Goal: Ask a question: Seek information or help from site administrators or community

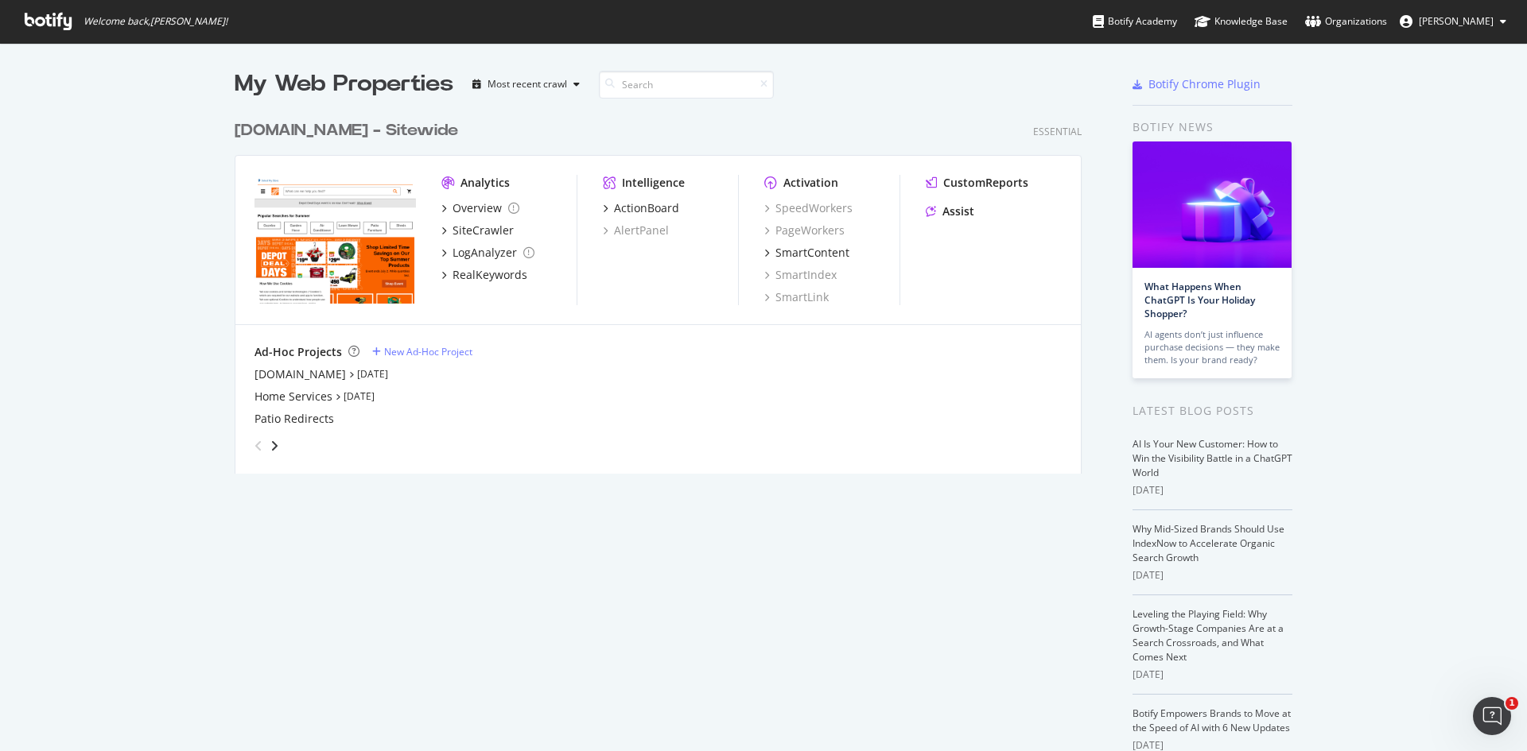
click at [278, 139] on div "[DOMAIN_NAME] - Sitewide" at bounding box center [346, 130] width 223 height 23
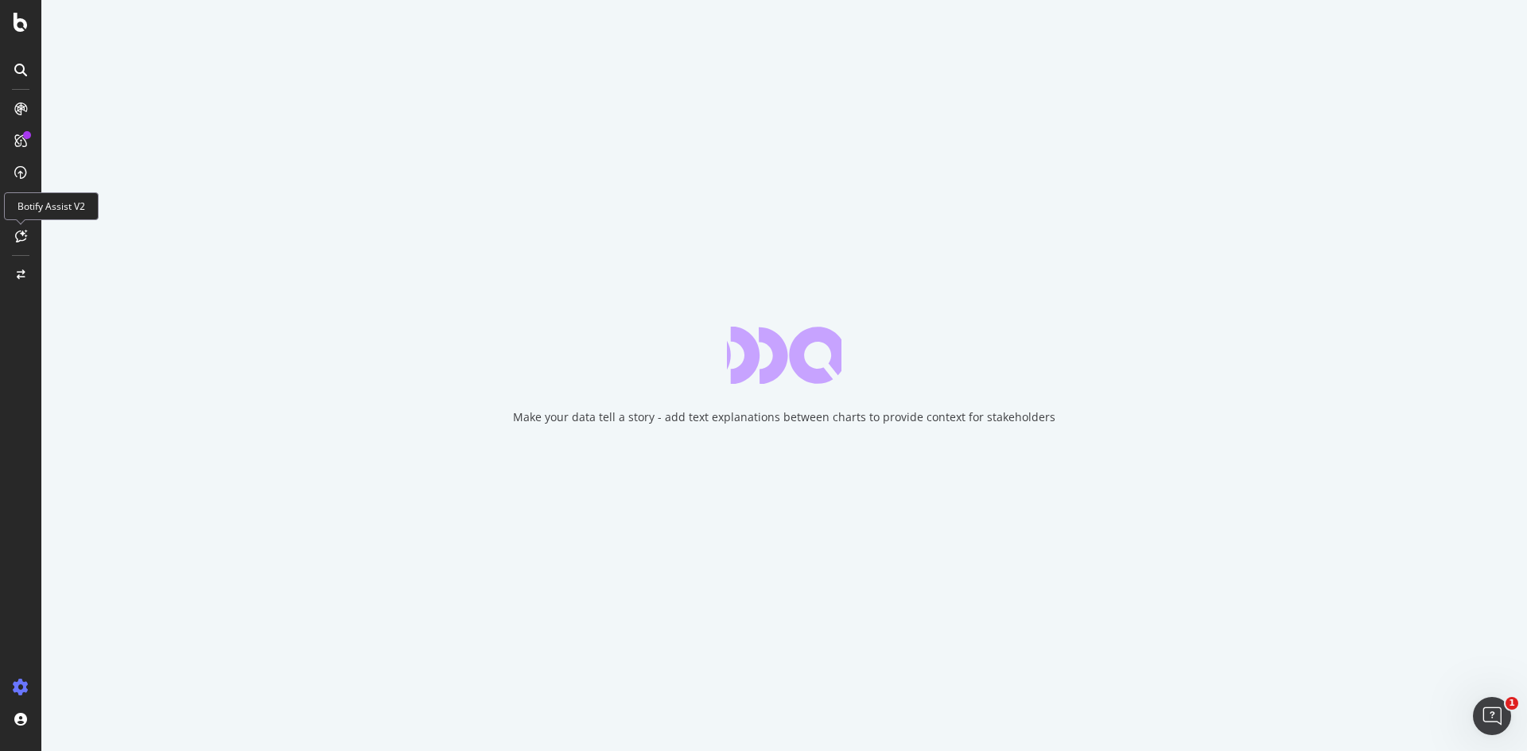
click at [22, 238] on icon at bounding box center [21, 236] width 12 height 13
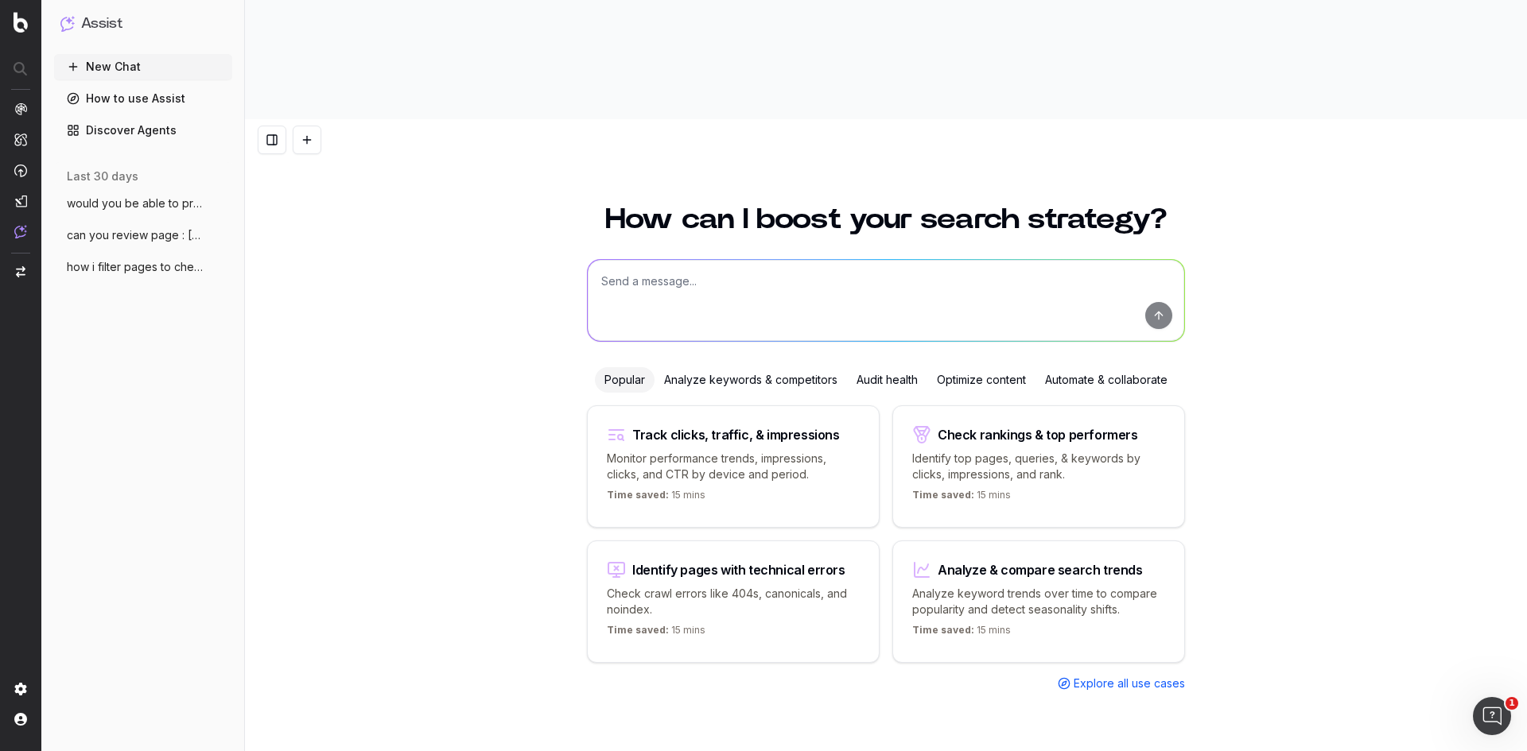
click at [745, 260] on textarea at bounding box center [886, 300] width 596 height 81
paste textarea "https://www.homedepot.ca/en/home/categories/bath/bathroom-fans.html"
type textarea "I am working on https://www.homedepot.ca/en/home/categories/bath/bathroom-fans.…"
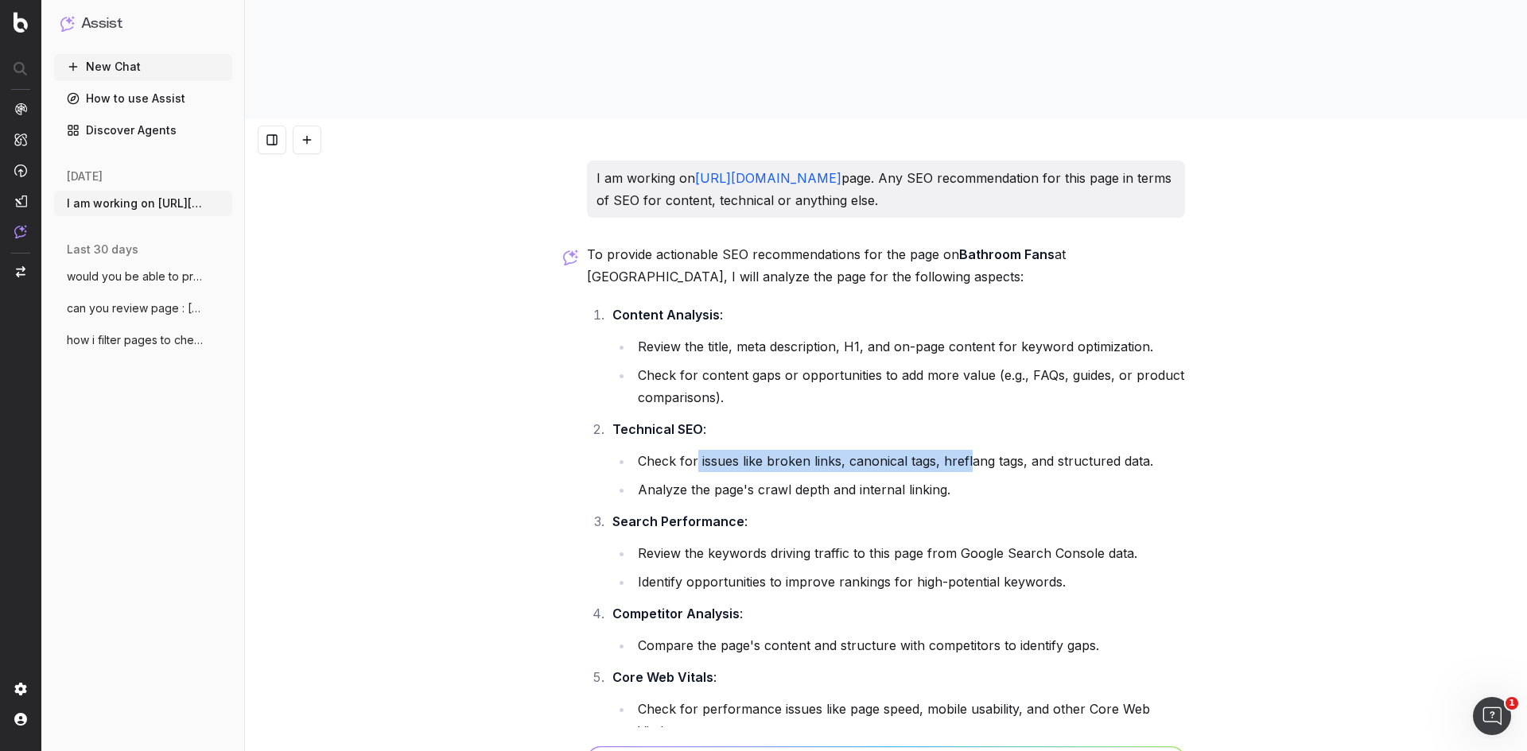
drag, startPoint x: 785, startPoint y: 347, endPoint x: 960, endPoint y: 366, distance: 175.9
click at [962, 450] on li "Check for issues like broken links, canonical tags, hreflang tags, and structur…" at bounding box center [909, 461] width 552 height 22
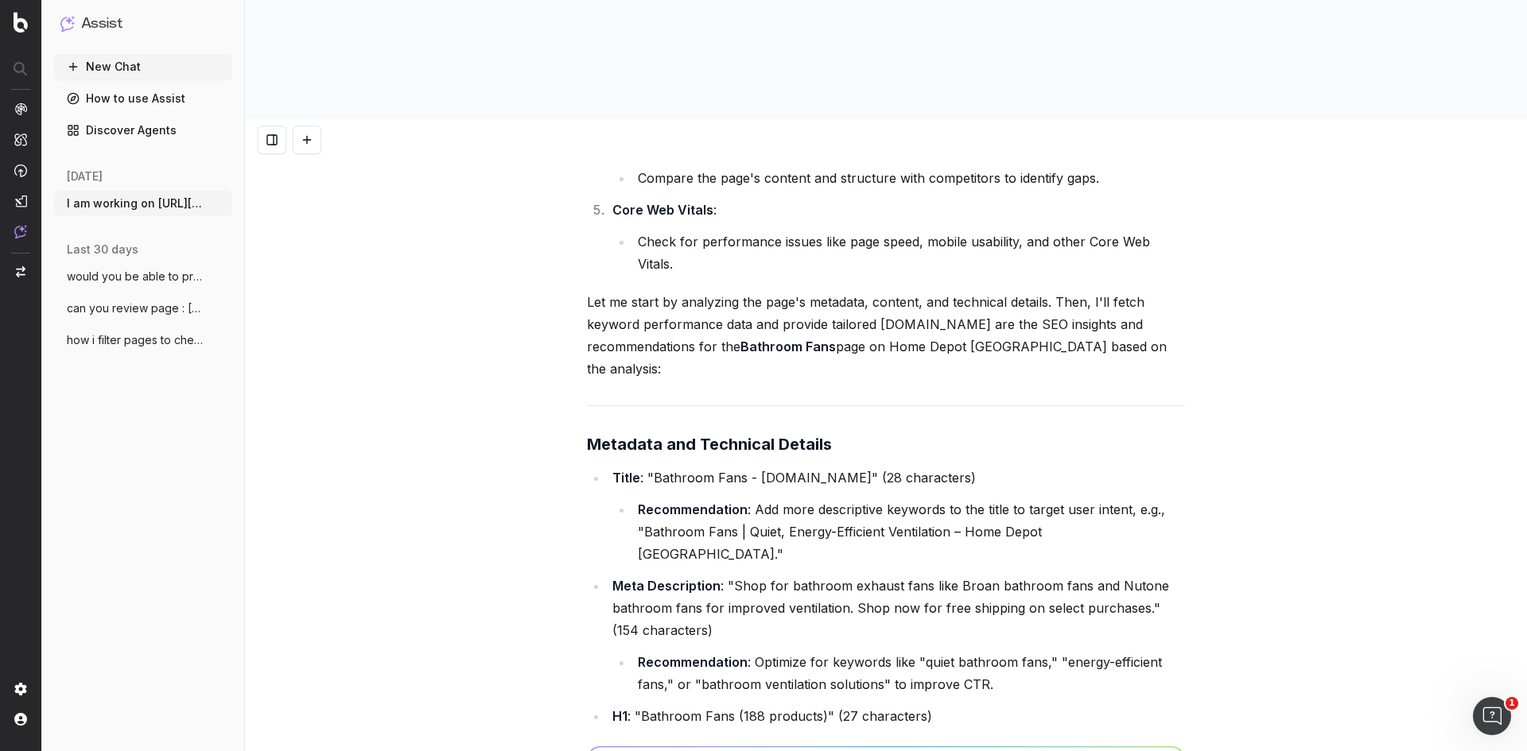
scroll to position [477, 0]
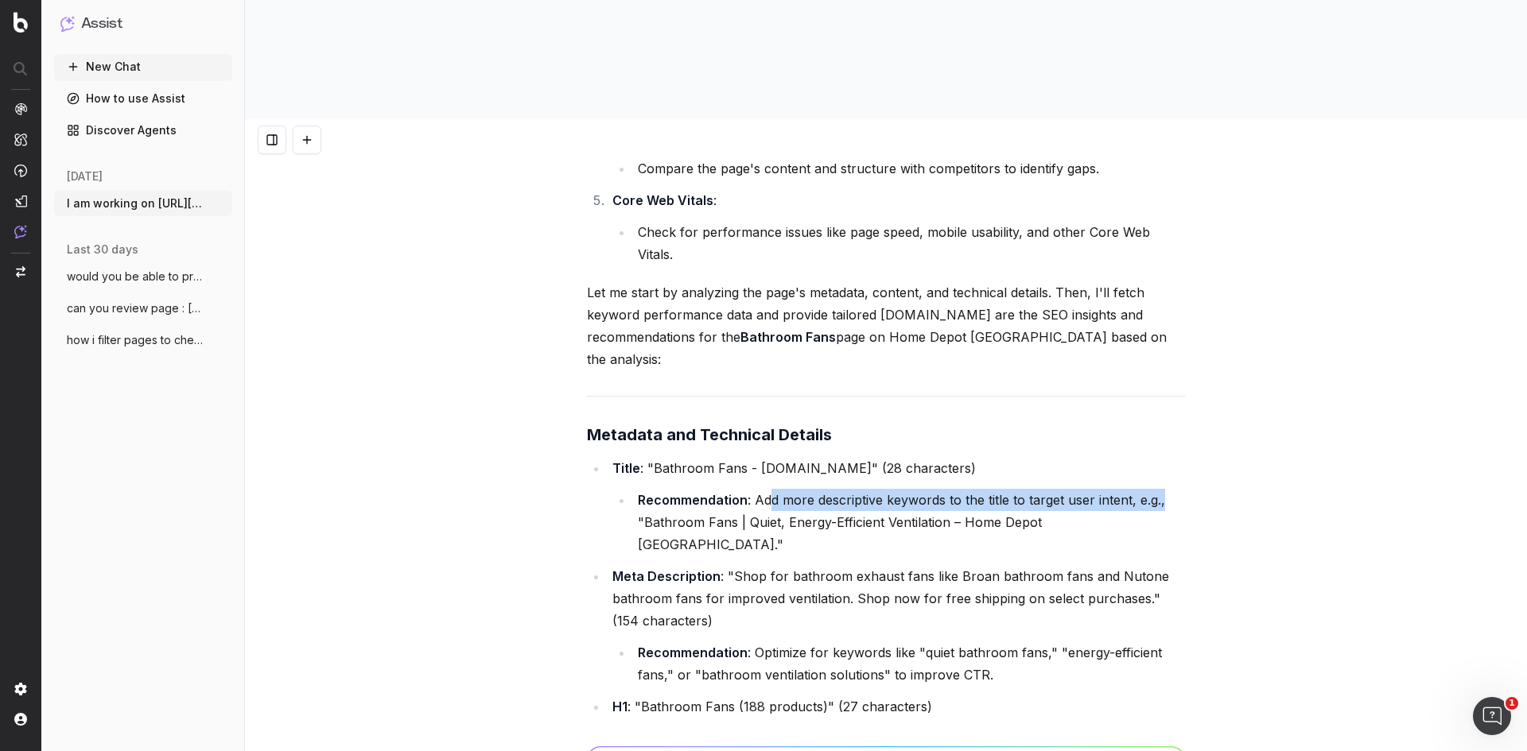
drag, startPoint x: 767, startPoint y: 376, endPoint x: 1156, endPoint y: 374, distance: 389.7
click at [1156, 489] on li "Recommendation : Add more descriptive keywords to the title to target user inte…" at bounding box center [909, 522] width 552 height 67
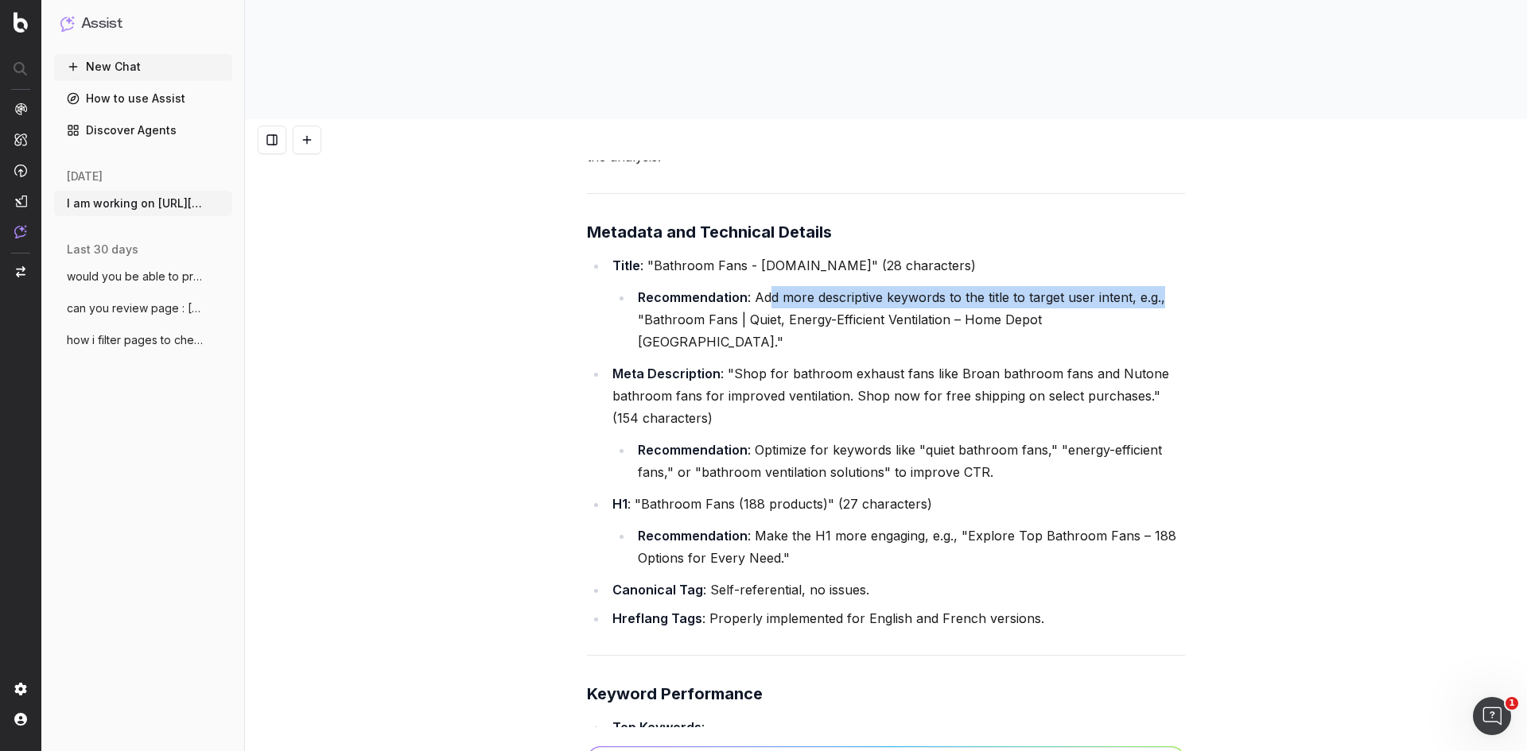
scroll to position [795, 0]
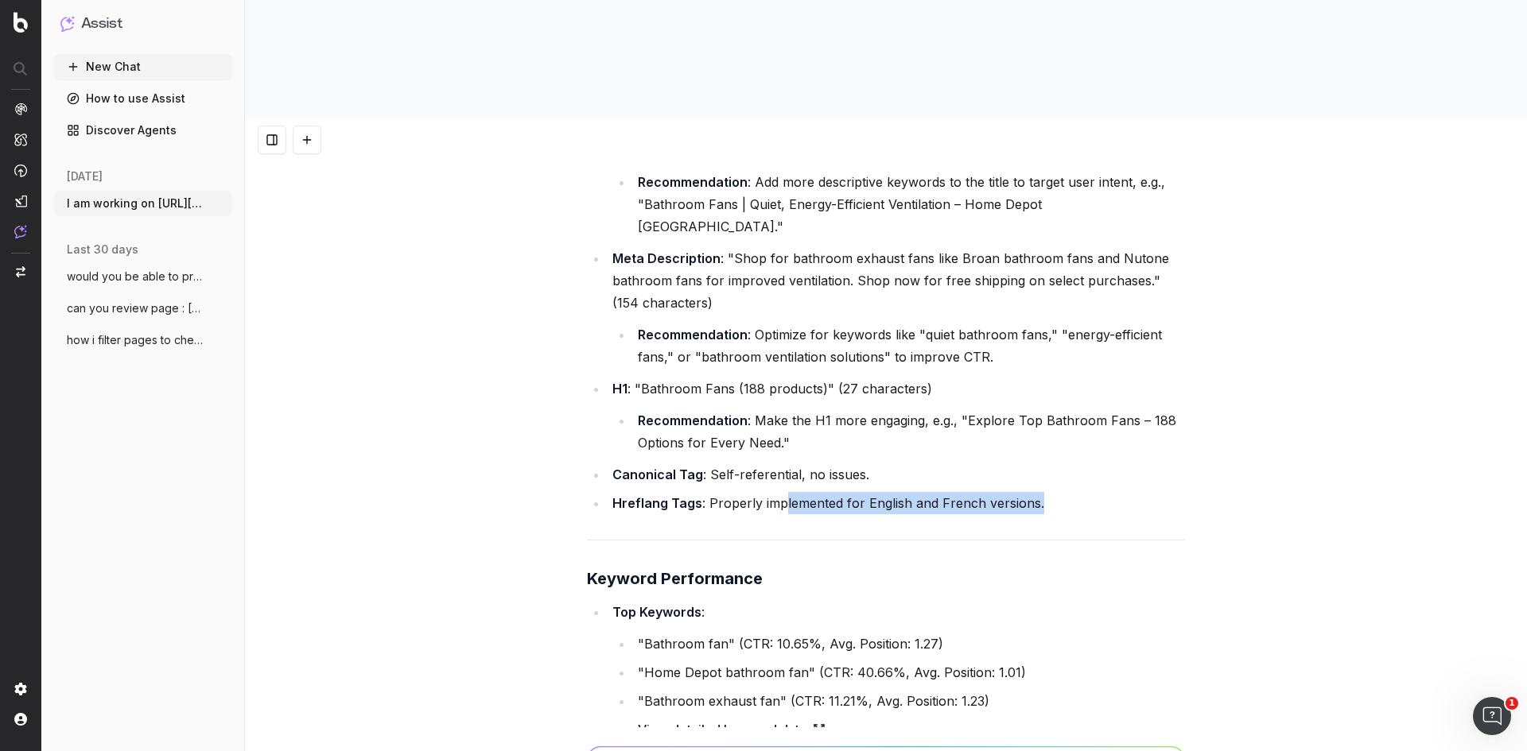
drag, startPoint x: 778, startPoint y: 366, endPoint x: 1027, endPoint y: 355, distance: 249.1
click at [1027, 492] on li "Hreflang Tags : Properly implemented for English and French versions." at bounding box center [896, 503] width 577 height 22
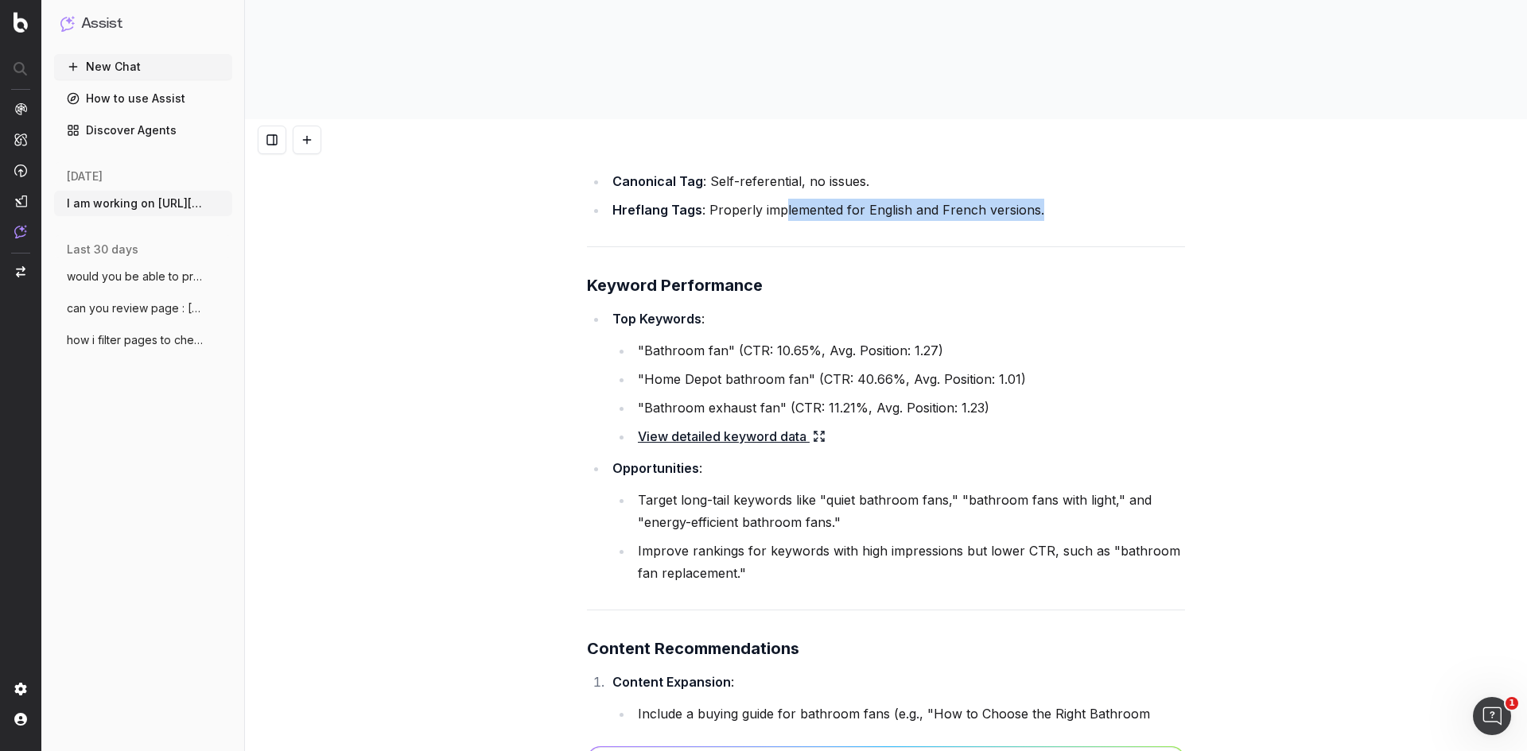
scroll to position [1113, 0]
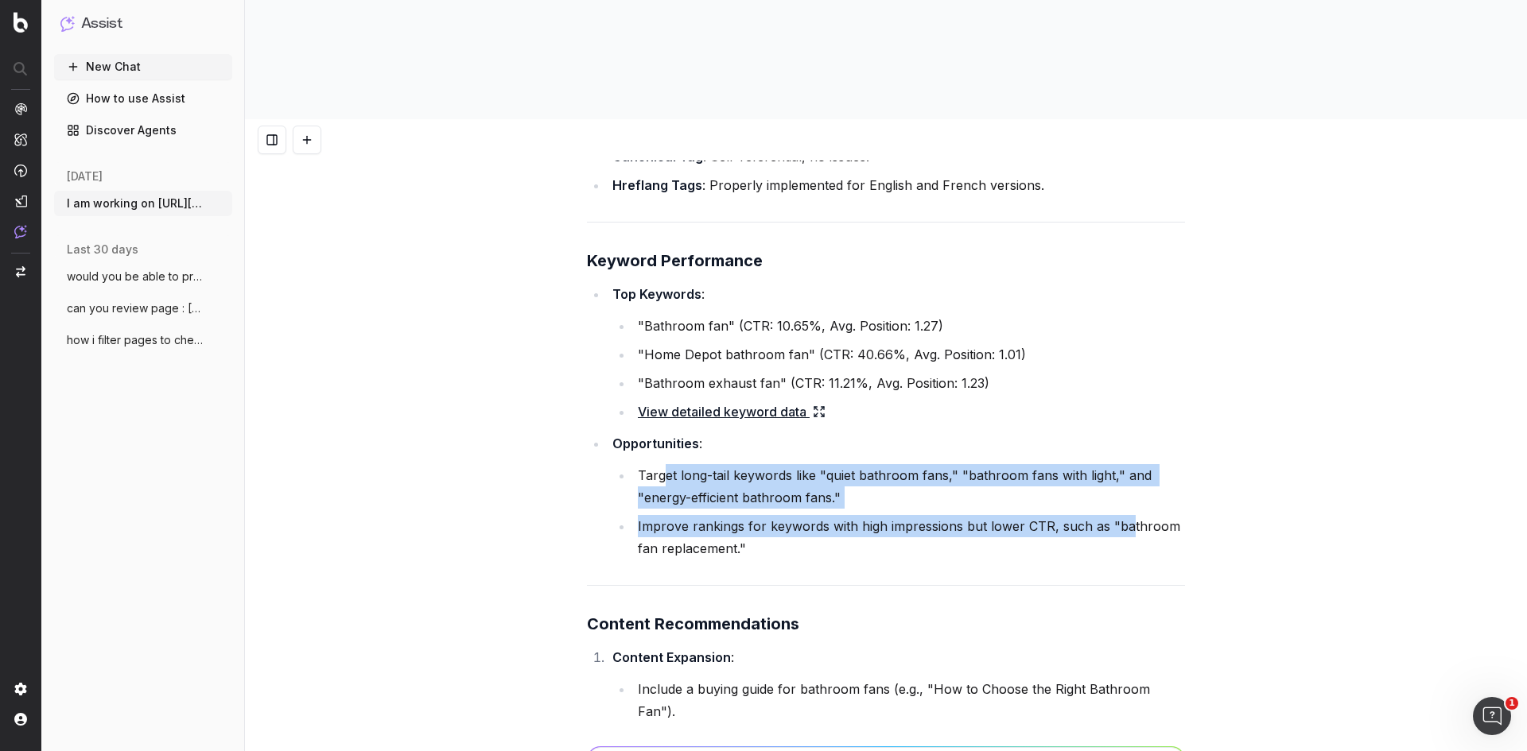
drag, startPoint x: 658, startPoint y: 332, endPoint x: 1117, endPoint y: 367, distance: 460.9
click at [1117, 464] on ul "Target long-tail keywords like "quiet bathroom fans," "bathroom fans with light…" at bounding box center [898, 511] width 573 height 95
click at [966, 515] on li "Improve rankings for keywords with high impressions but lower CTR, such as "bat…" at bounding box center [909, 537] width 552 height 45
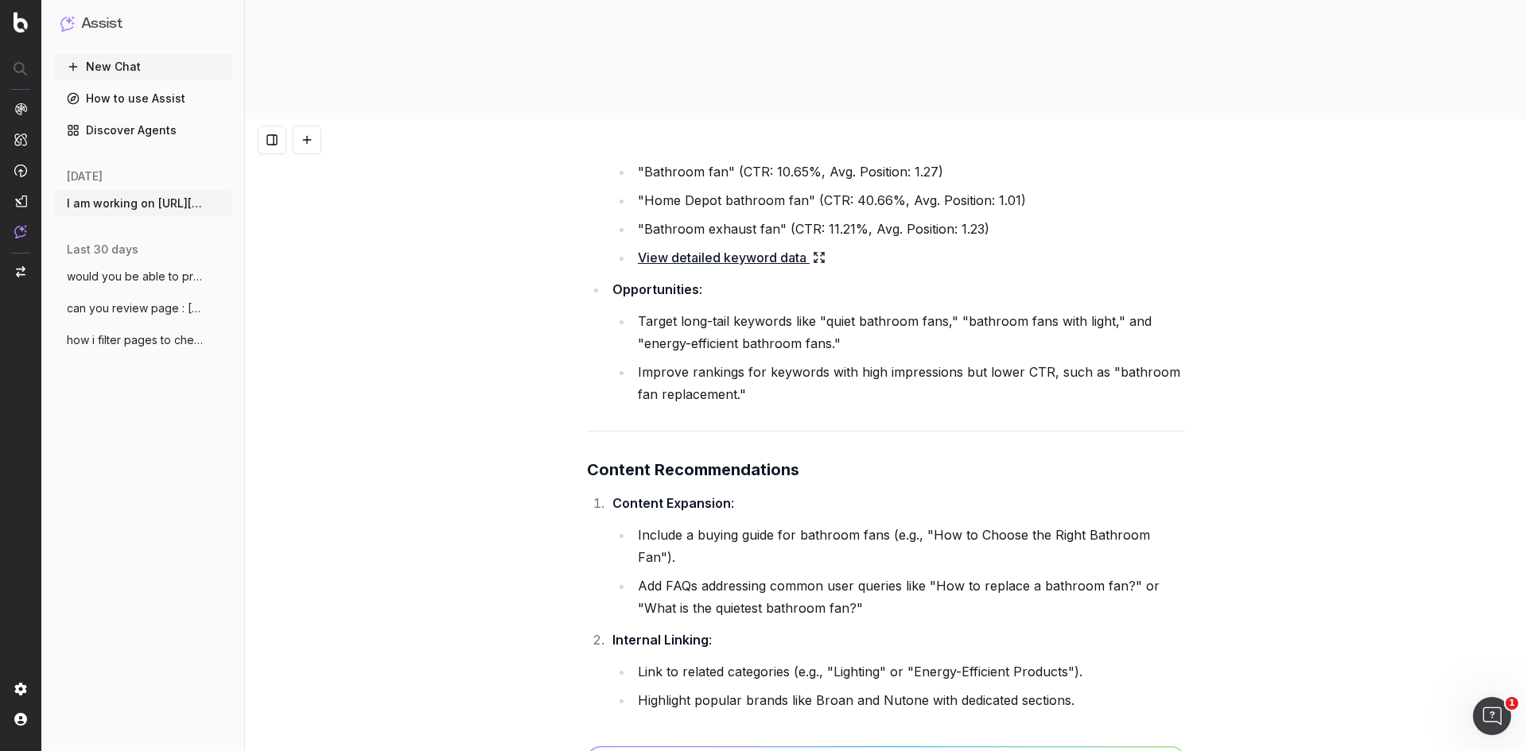
scroll to position [1272, 0]
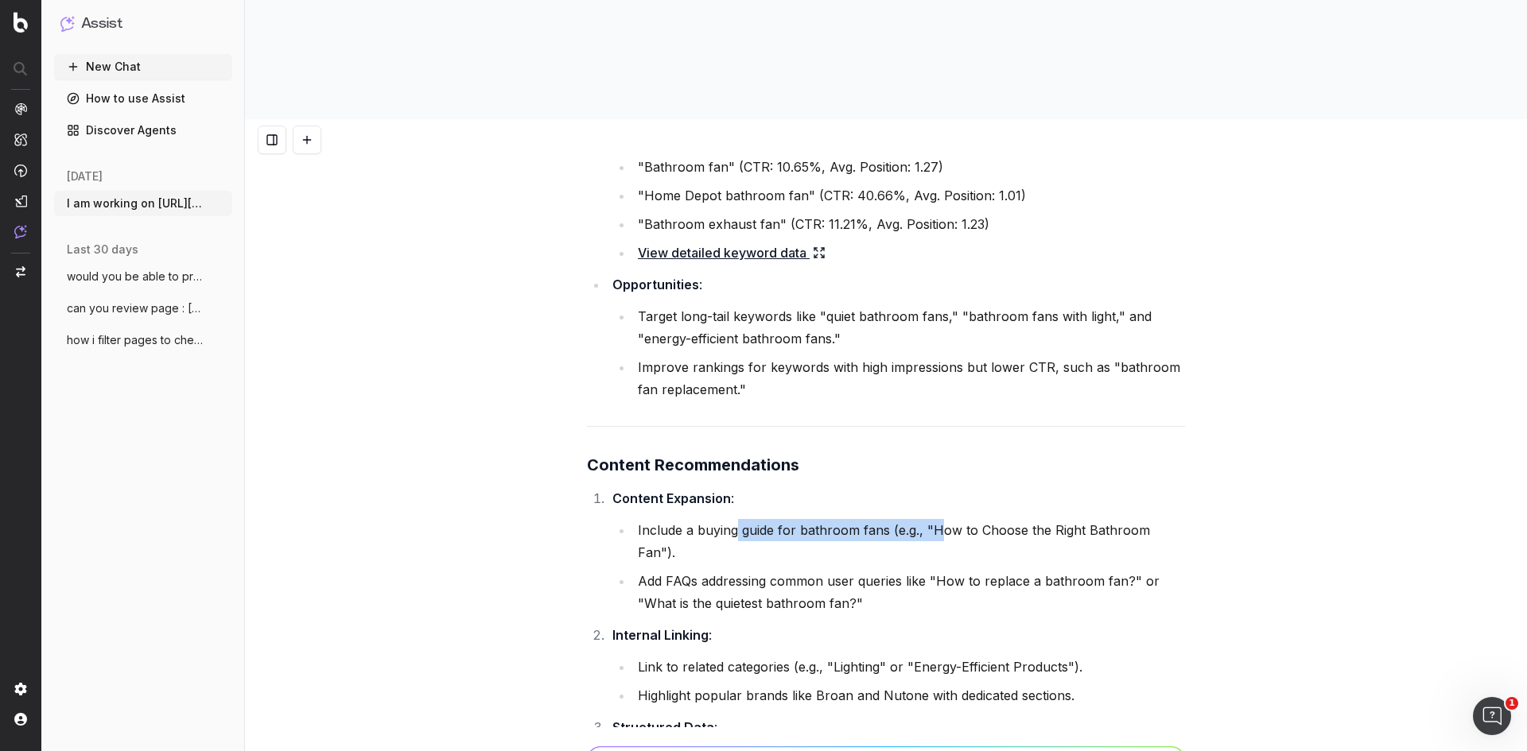
drag, startPoint x: 732, startPoint y: 387, endPoint x: 933, endPoint y: 379, distance: 201.3
click at [933, 519] on li "Include a buying guide for bathroom fans (e.g., "How to Choose the Right Bathro…" at bounding box center [909, 541] width 552 height 45
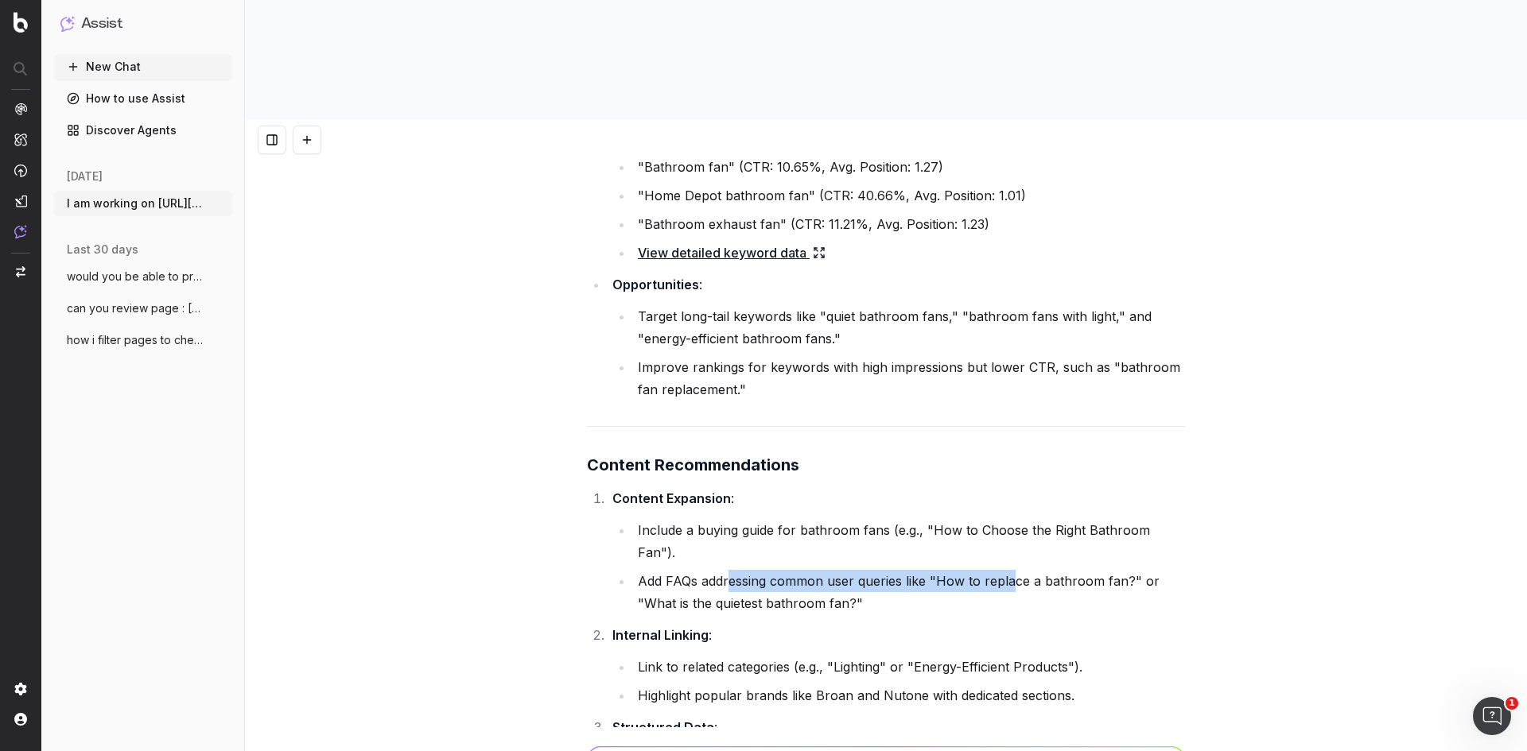
drag, startPoint x: 736, startPoint y: 418, endPoint x: 1005, endPoint y: 412, distance: 269.6
click at [1005, 570] on li "Add FAQs addressing common user queries like "How to replace a bathroom fan?" o…" at bounding box center [909, 592] width 552 height 45
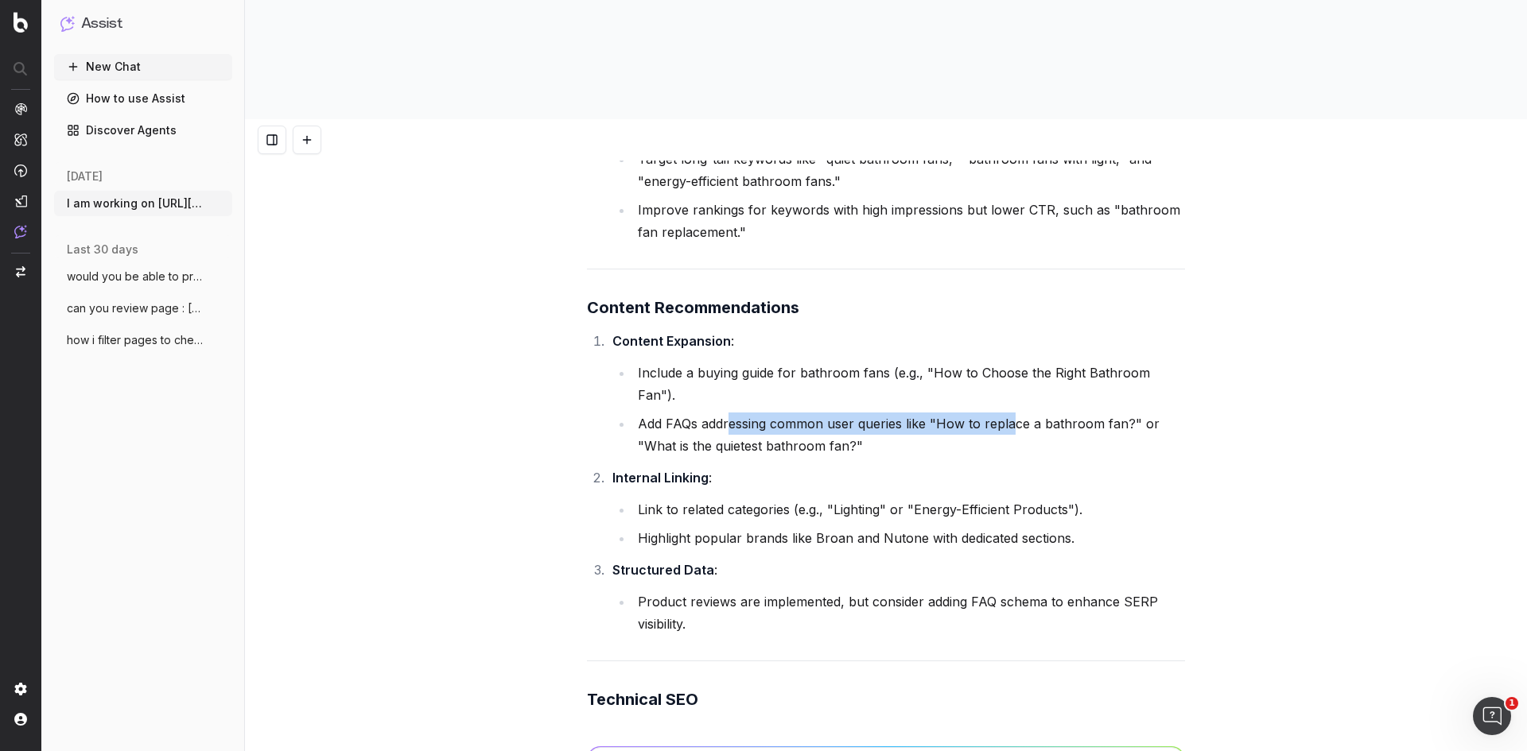
scroll to position [1431, 0]
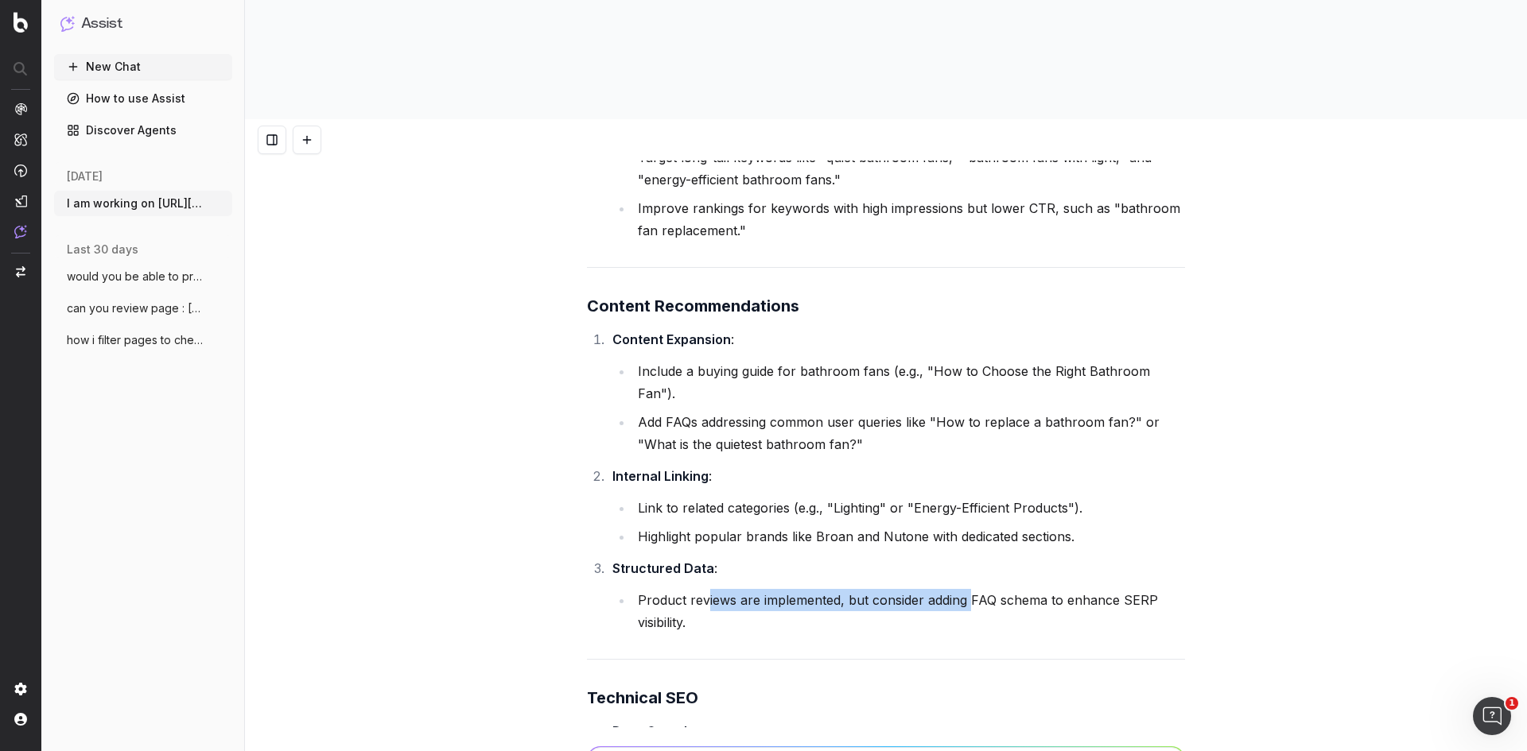
drag, startPoint x: 698, startPoint y: 437, endPoint x: 964, endPoint y: 437, distance: 265.6
click at [964, 589] on li "Product reviews are implemented, but consider adding FAQ schema to enhance SERP…" at bounding box center [909, 611] width 552 height 45
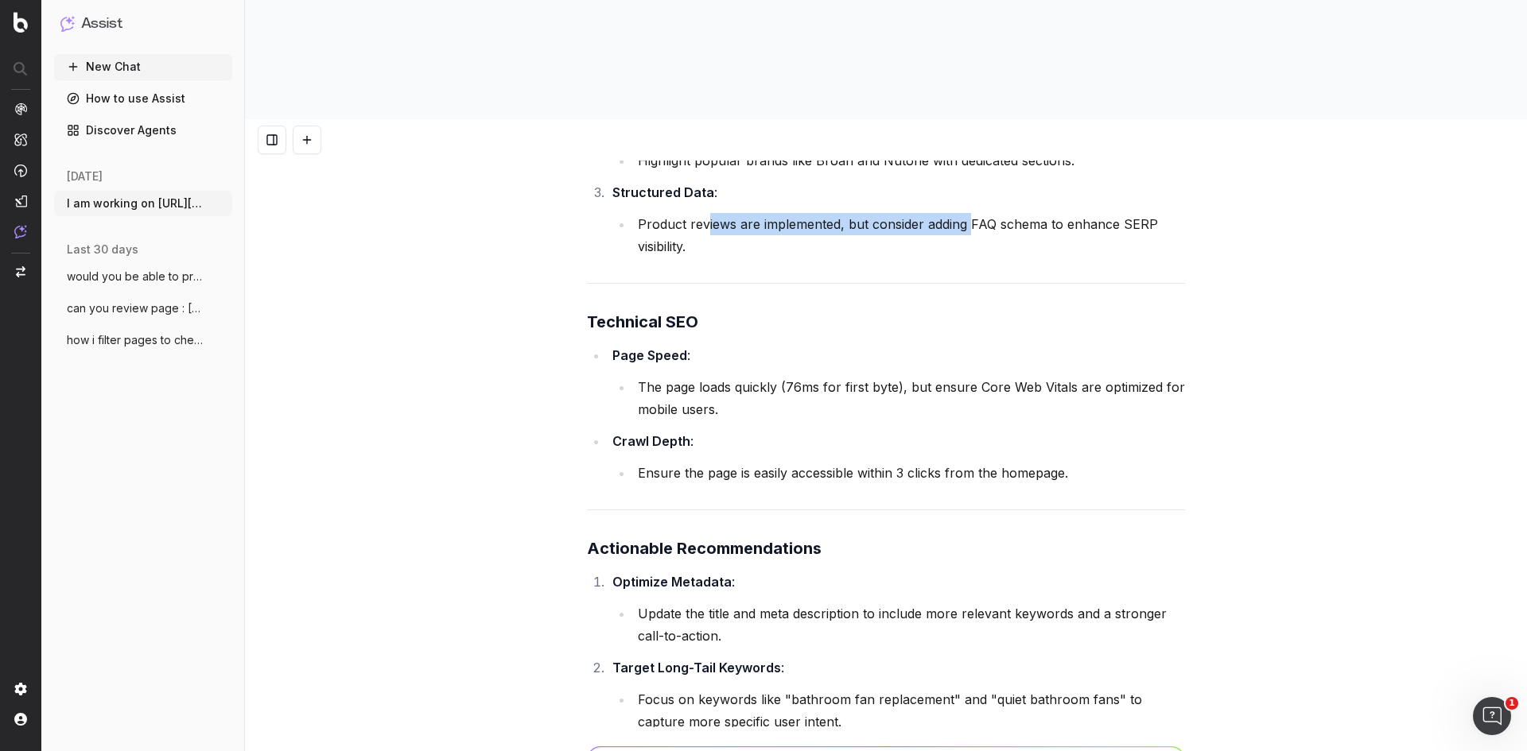
scroll to position [1829, 0]
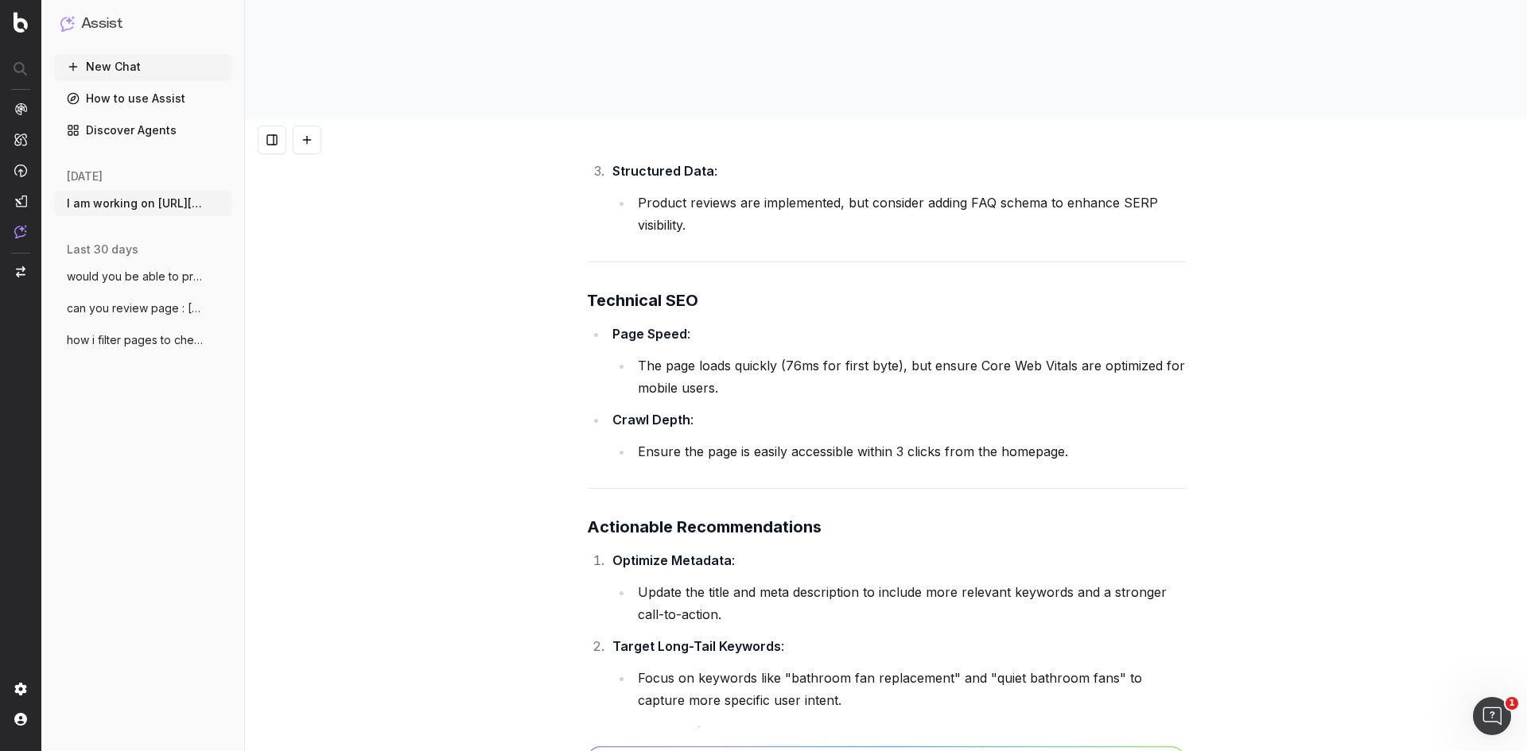
click at [759, 518] on strong "Actionable Recommendations" at bounding box center [704, 527] width 235 height 19
click at [758, 518] on strong "Actionable Recommendations" at bounding box center [704, 527] width 235 height 19
click at [748, 581] on li "Update the title and meta description to include more relevant keywords and a s…" at bounding box center [909, 603] width 552 height 45
click at [659, 553] on strong "Optimize Metadata" at bounding box center [671, 561] width 119 height 16
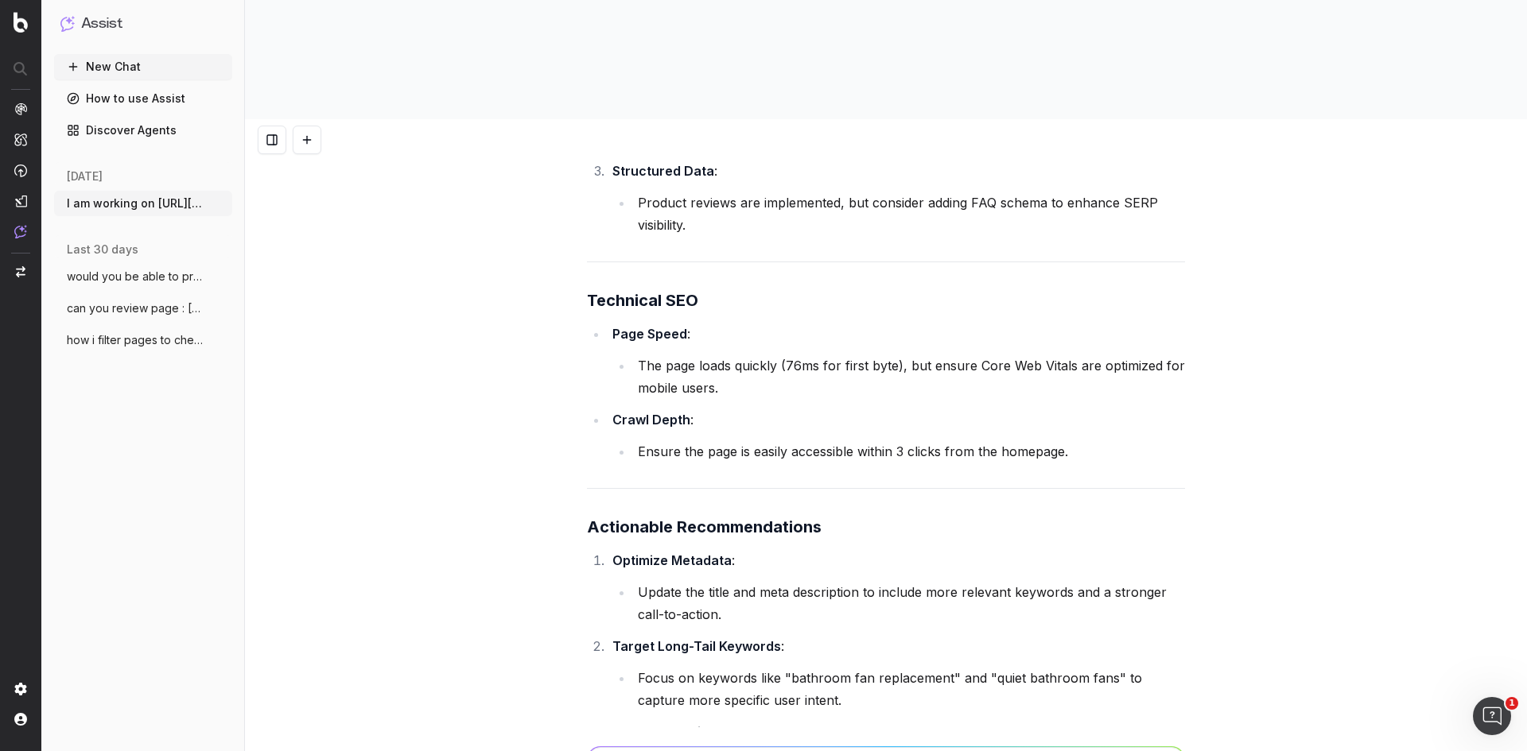
click at [706, 553] on strong "Optimize Metadata" at bounding box center [671, 561] width 119 height 16
click at [708, 553] on strong "Optimize Metadata" at bounding box center [671, 561] width 119 height 16
click at [728, 581] on li "Update the title and meta description to include more relevant keywords and a s…" at bounding box center [909, 603] width 552 height 45
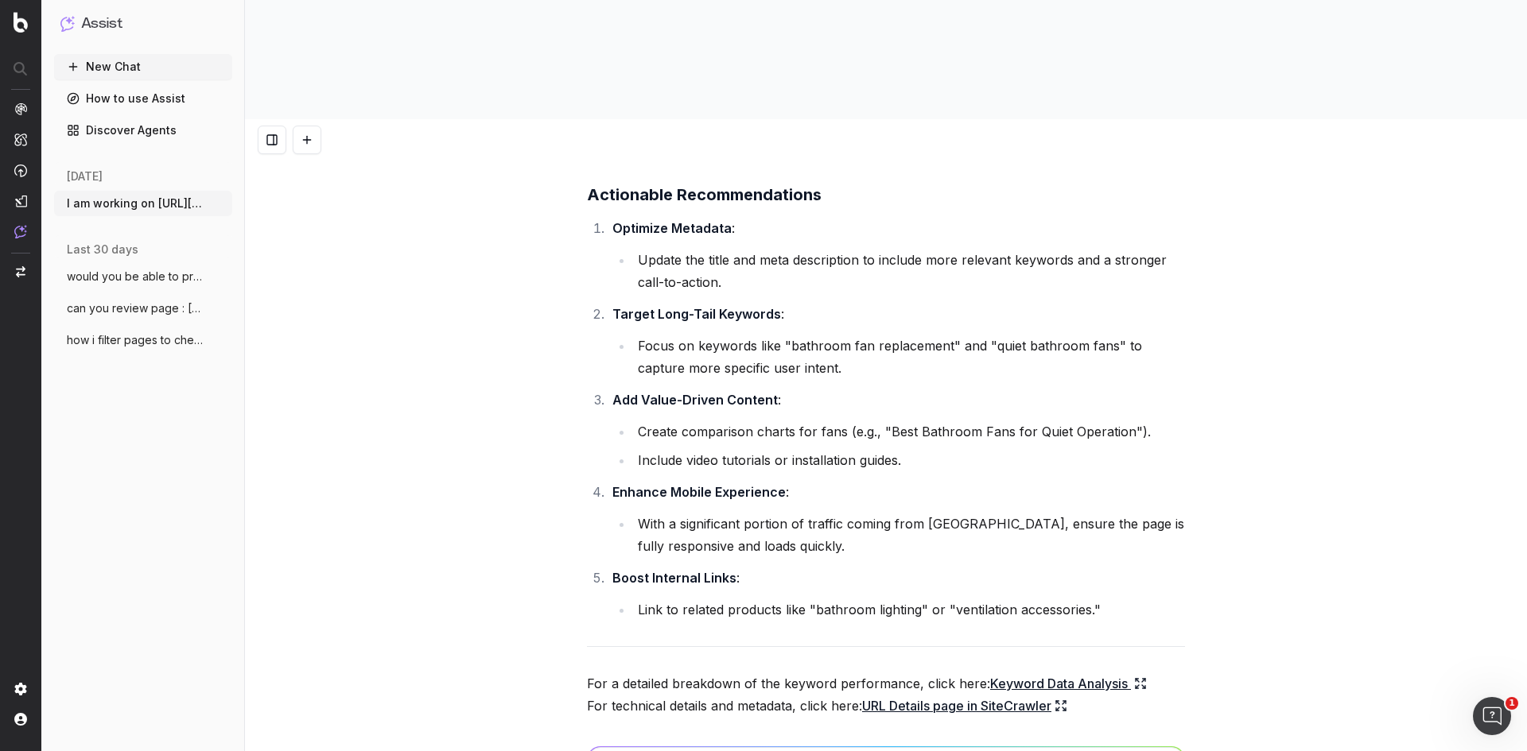
scroll to position [2246, 0]
